Goal: Transaction & Acquisition: Purchase product/service

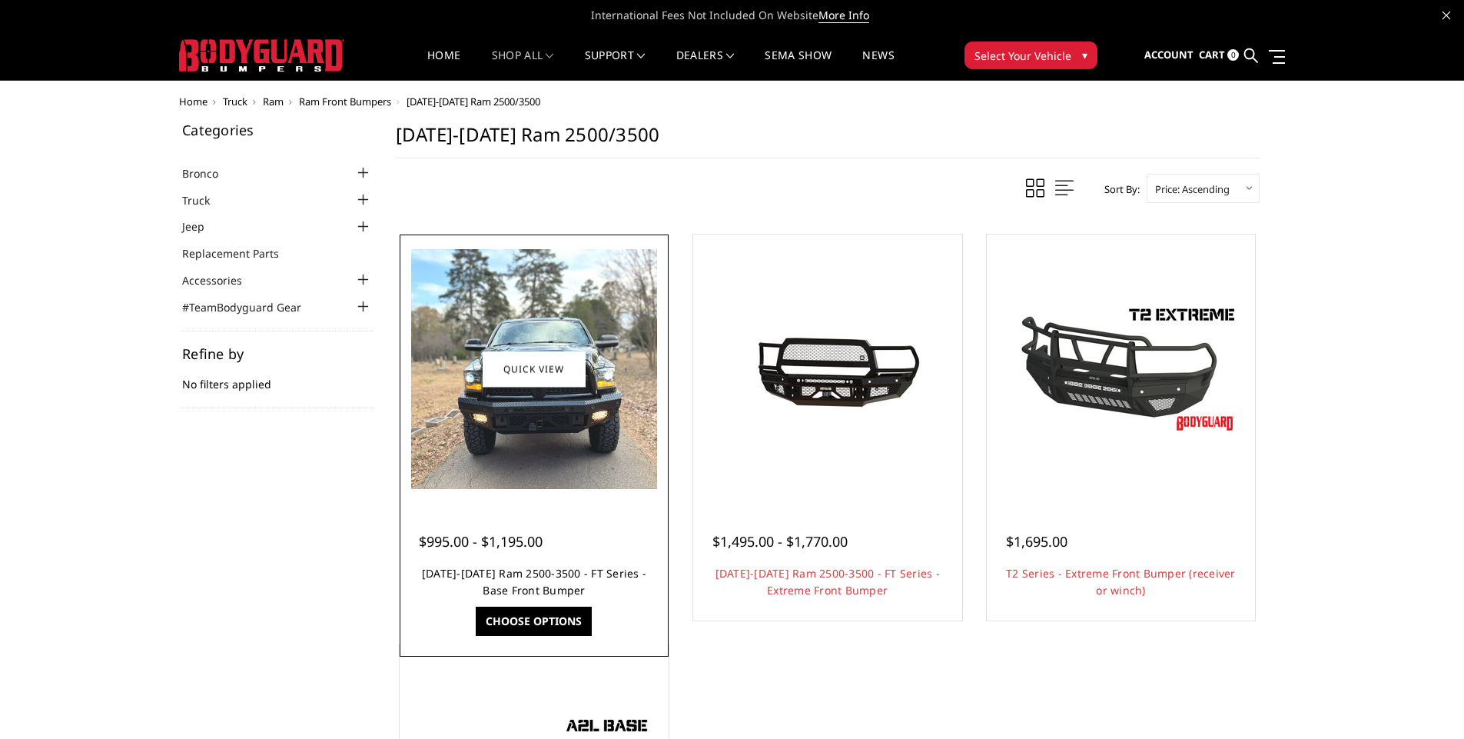
click at [509, 577] on link "[DATE]-[DATE] Ram 2500-3500 - FT Series - Base Front Bumper" at bounding box center [534, 582] width 224 height 32
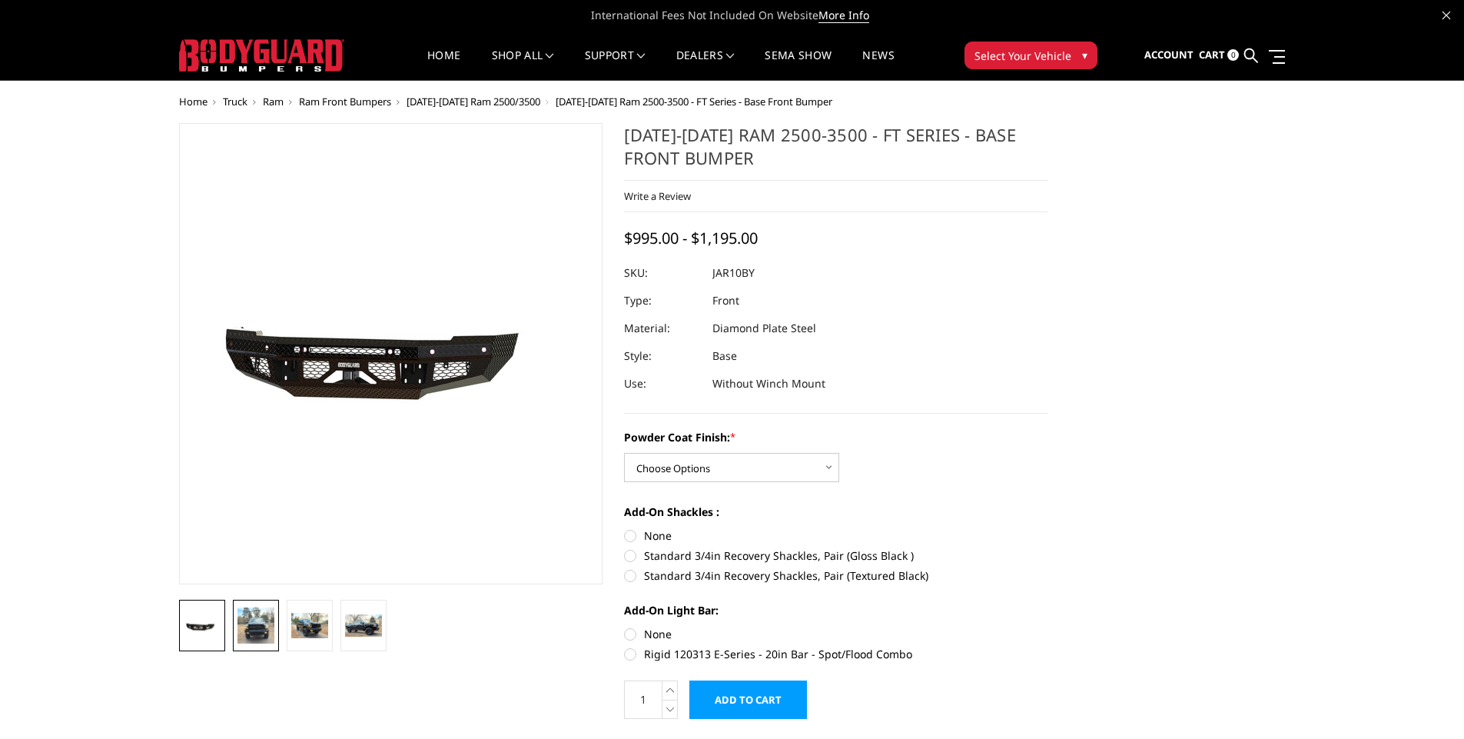
click at [254, 633] on img at bounding box center [256, 625] width 37 height 36
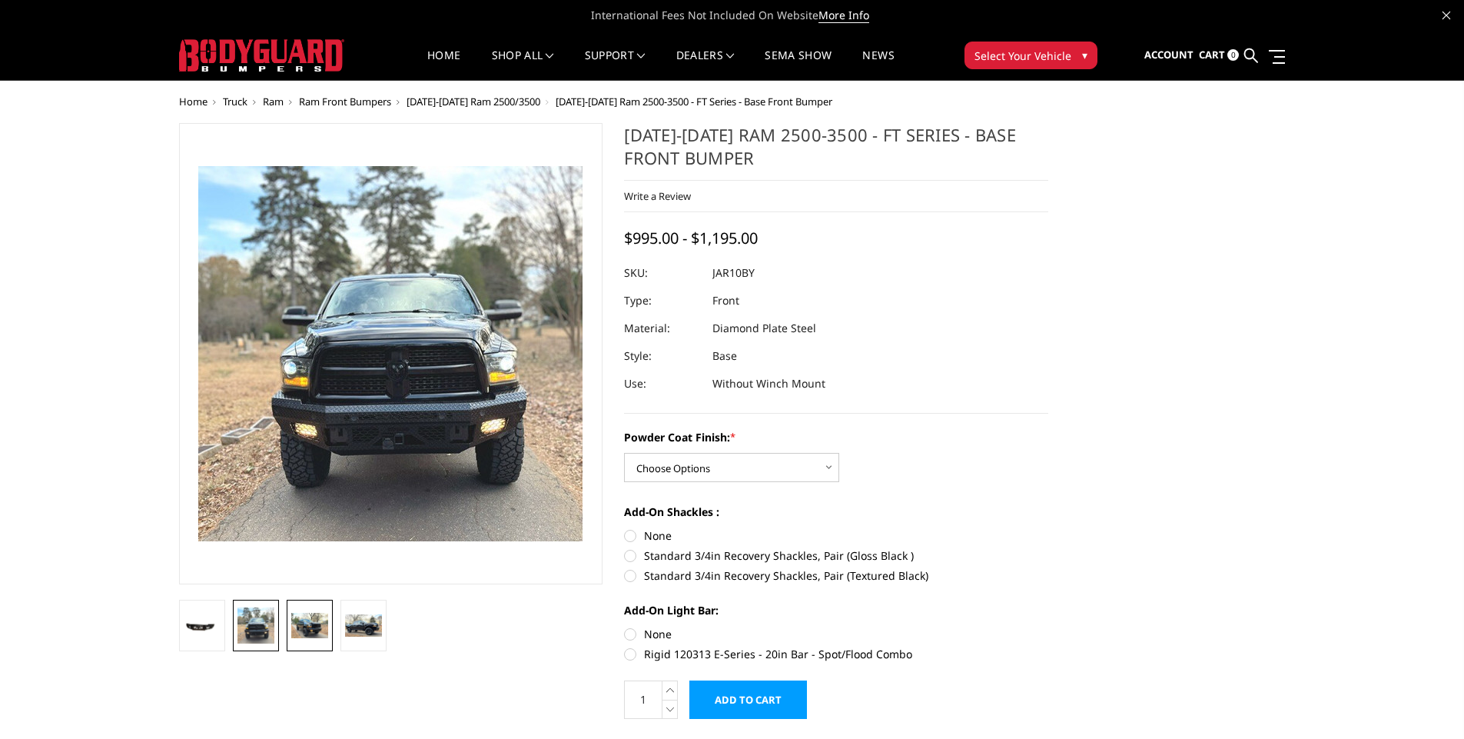
click at [324, 638] on link at bounding box center [310, 626] width 46 height 52
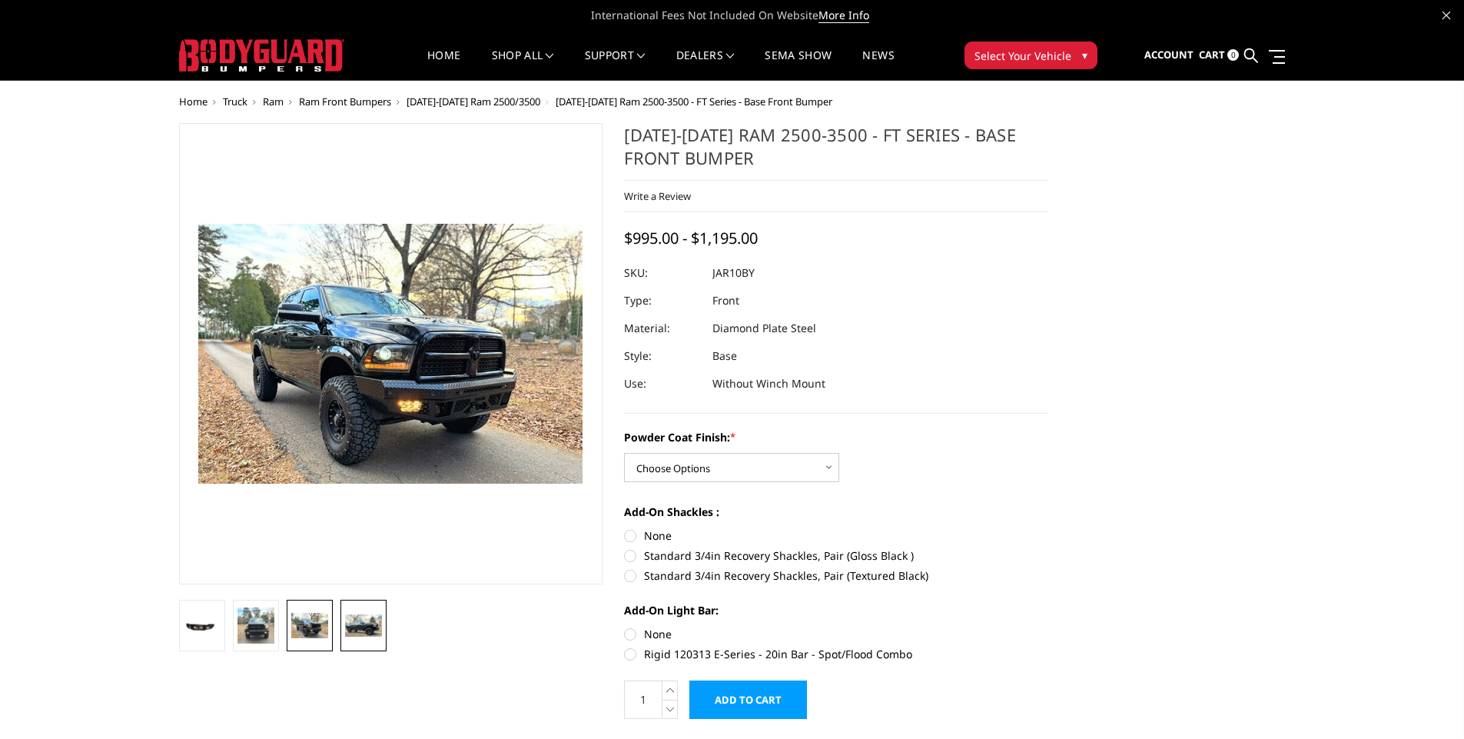
click at [363, 632] on img at bounding box center [363, 625] width 37 height 23
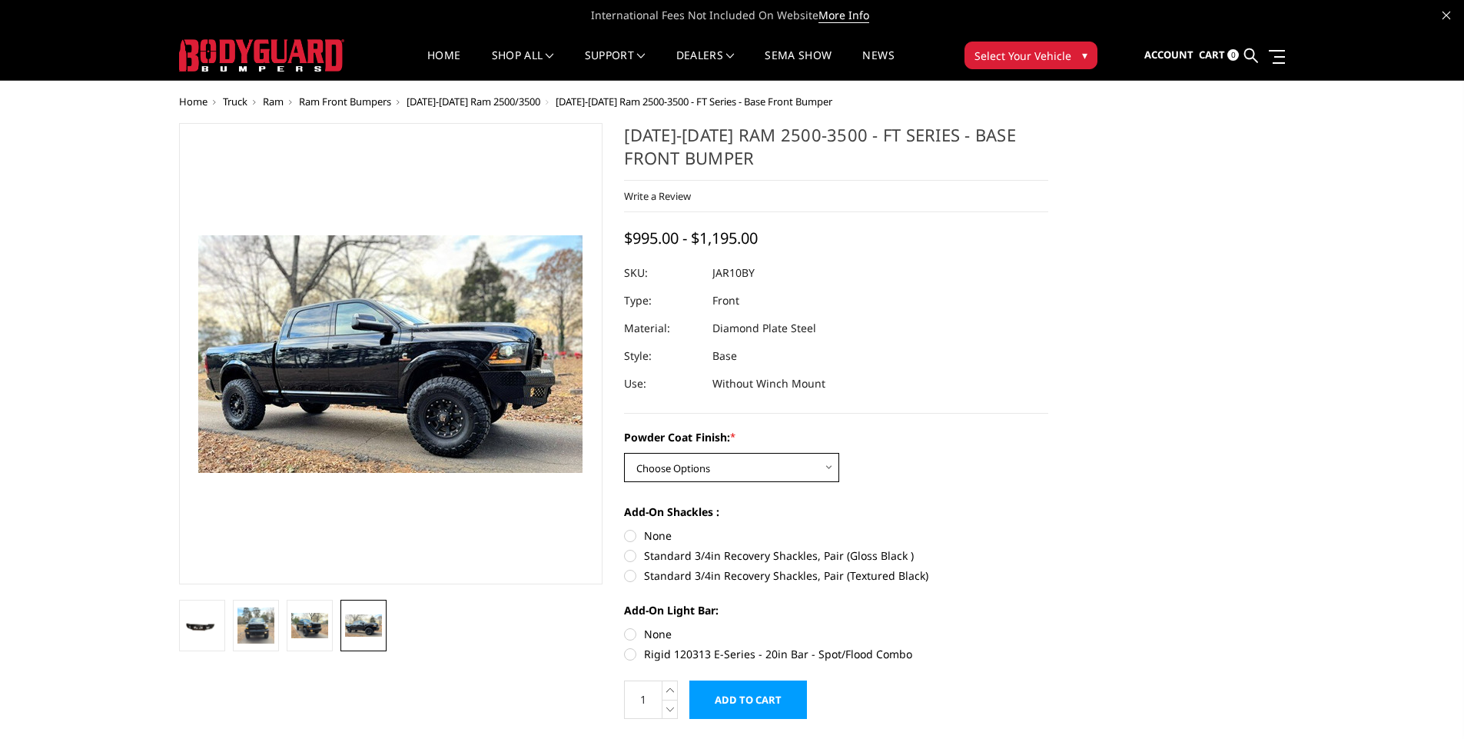
click at [828, 467] on select "Choose Options Bare Metal Gloss Black Powder Coat Textured Black Powder Coat" at bounding box center [731, 467] width 215 height 29
select select "3369"
click at [624, 453] on select "Choose Options Bare Metal Gloss Black Powder Coat Textured Black Powder Coat" at bounding box center [731, 467] width 215 height 29
click at [255, 623] on img at bounding box center [256, 625] width 37 height 36
